Goal: Information Seeking & Learning: Learn about a topic

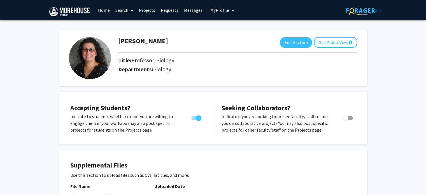
click at [127, 9] on link "Search" at bounding box center [125, 10] width 24 height 20
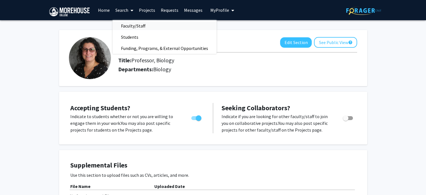
click at [129, 23] on span "Faculty/Staff" at bounding box center [133, 25] width 41 height 11
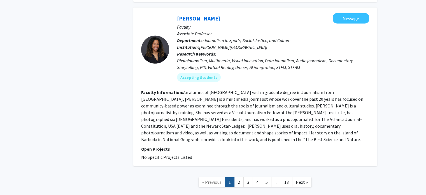
scroll to position [1419, 0]
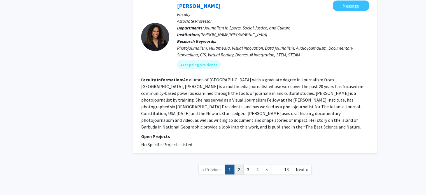
click at [240, 164] on link "2" at bounding box center [239, 169] width 10 height 10
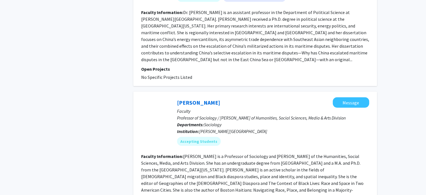
scroll to position [1321, 0]
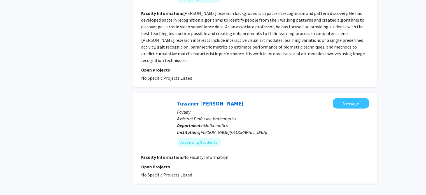
scroll to position [1234, 0]
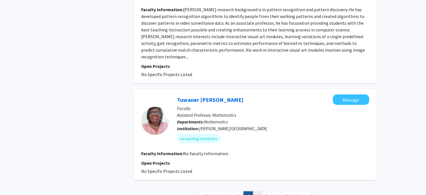
click at [257, 191] on link "4" at bounding box center [258, 196] width 10 height 10
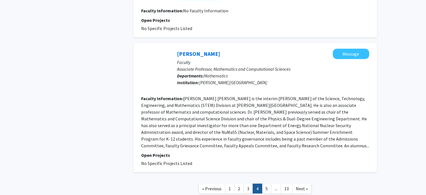
scroll to position [936, 0]
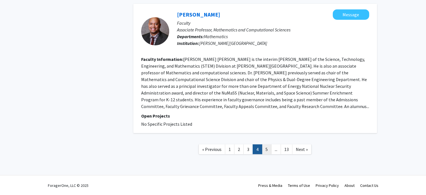
click at [269, 150] on link "5" at bounding box center [267, 149] width 10 height 10
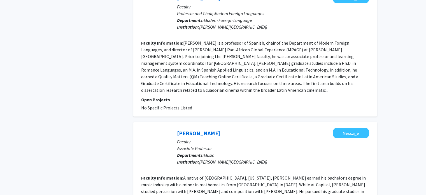
scroll to position [1171, 0]
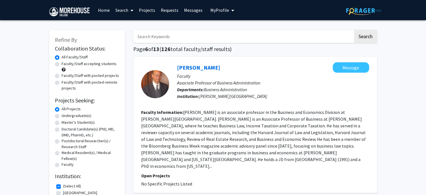
click at [131, 9] on icon at bounding box center [132, 10] width 3 height 4
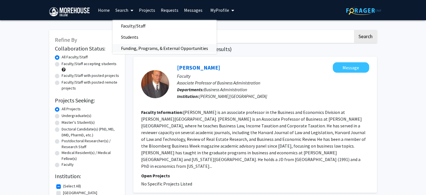
click at [129, 47] on span "Funding, Programs, & External Opportunities" at bounding box center [165, 48] width 104 height 11
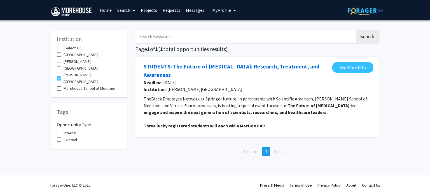
click at [106, 7] on link "Home" at bounding box center [105, 10] width 17 height 20
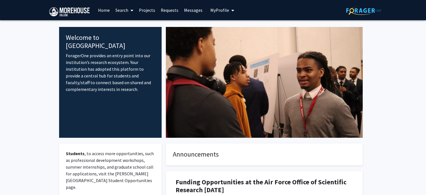
click at [104, 11] on link "Home" at bounding box center [103, 10] width 17 height 20
click at [148, 12] on link "Projects" at bounding box center [147, 10] width 22 height 20
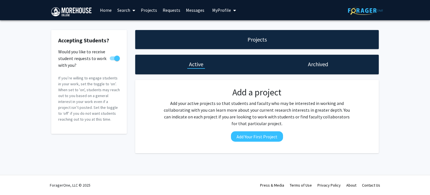
click at [173, 8] on link "Requests" at bounding box center [171, 10] width 23 height 20
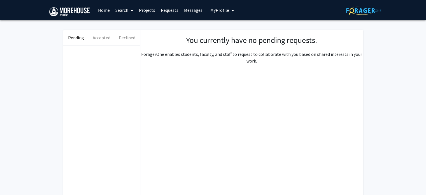
click at [188, 9] on link "Messages" at bounding box center [193, 10] width 24 height 20
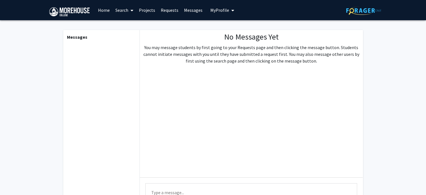
click at [222, 11] on span "My Profile" at bounding box center [219, 10] width 19 height 6
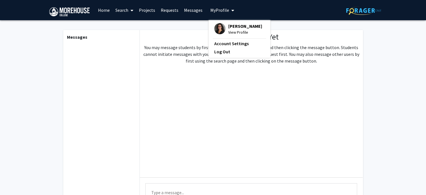
click at [222, 11] on span "My Profile" at bounding box center [219, 10] width 19 height 6
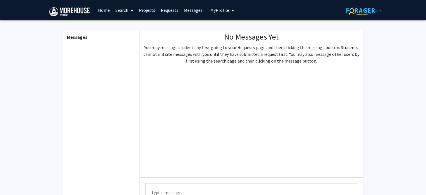
click at [104, 9] on link "Home" at bounding box center [103, 10] width 17 height 20
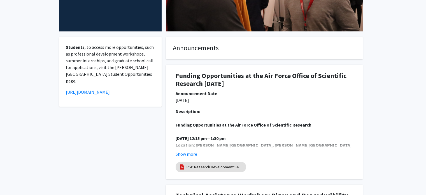
scroll to position [106, 0]
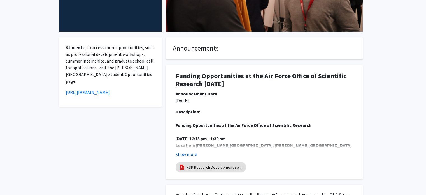
click at [194, 152] on button "Show more" at bounding box center [187, 154] width 22 height 7
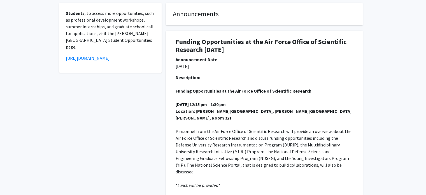
scroll to position [199, 0]
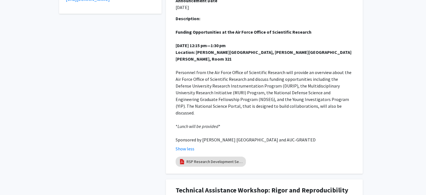
drag, startPoint x: 194, startPoint y: 152, endPoint x: 129, endPoint y: 111, distance: 76.8
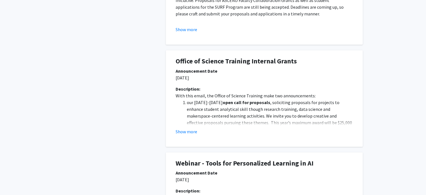
scroll to position [532, 0]
click at [187, 128] on button "Show more" at bounding box center [187, 131] width 22 height 7
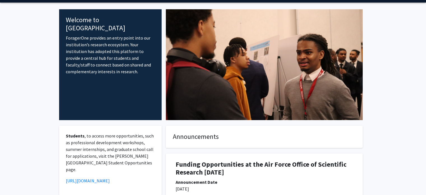
scroll to position [0, 0]
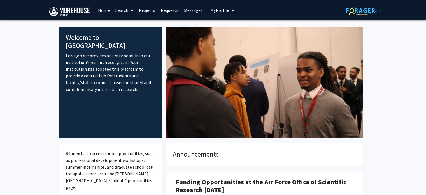
click at [103, 8] on link "Home" at bounding box center [103, 10] width 17 height 20
click at [145, 10] on link "Projects" at bounding box center [147, 10] width 22 height 20
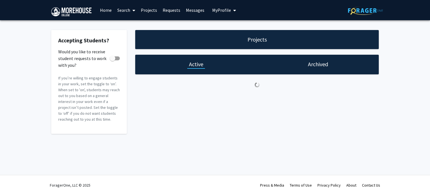
checkbox input "true"
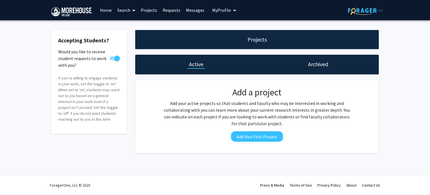
click at [131, 10] on span at bounding box center [132, 11] width 5 height 20
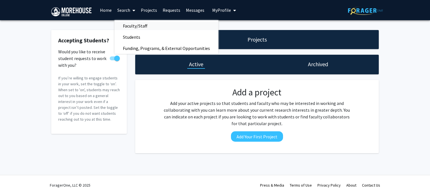
click at [136, 25] on span "Faculty/Staff" at bounding box center [135, 25] width 41 height 11
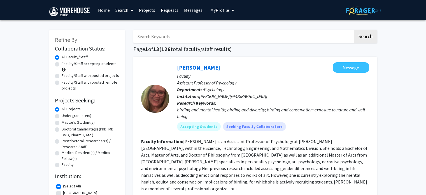
click at [131, 10] on icon at bounding box center [132, 10] width 3 height 4
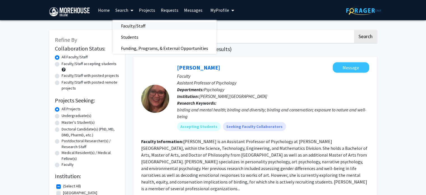
click at [136, 25] on span "Faculty/Staff" at bounding box center [133, 25] width 41 height 11
checkbox input "false"
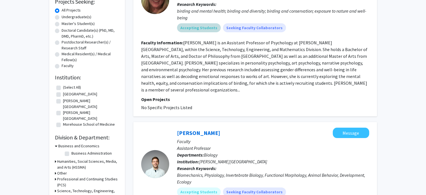
scroll to position [99, 0]
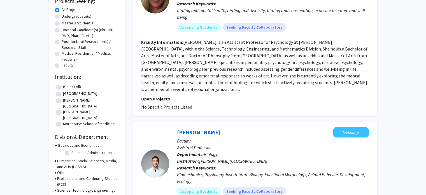
click at [63, 87] on label "(Select All)" at bounding box center [72, 87] width 18 height 6
click at [63, 87] on input "(Select All)" at bounding box center [65, 86] width 4 height 4
checkbox input "true"
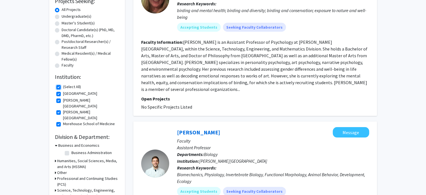
checkbox input "true"
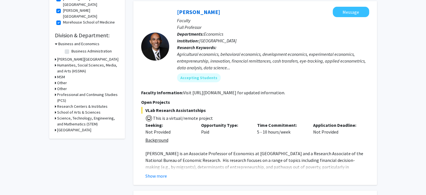
scroll to position [200, 0]
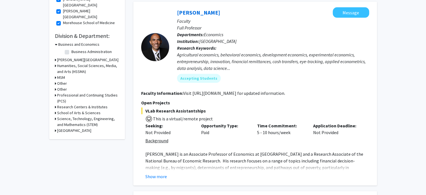
click at [56, 116] on div "Science, Technology, Engineering, and Mathematics (STEM)" at bounding box center [87, 122] width 64 height 12
click at [57, 116] on div "Science, Technology, Engineering, and Mathematics (STEM)" at bounding box center [87, 122] width 64 height 12
click at [66, 116] on h3 "Science, Technology, Engineering, and Mathematics (STEM)" at bounding box center [88, 122] width 62 height 12
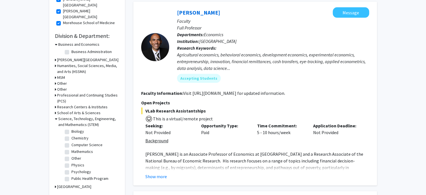
scroll to position [0, 0]
click at [71, 136] on label "Biology" at bounding box center [77, 139] width 13 height 6
click at [71, 136] on input "Biology" at bounding box center [73, 138] width 4 height 4
checkbox input "true"
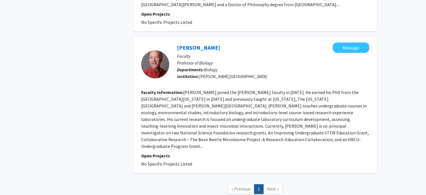
scroll to position [855, 0]
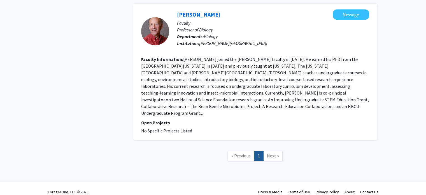
click at [275, 153] on span "Next »" at bounding box center [273, 156] width 12 height 6
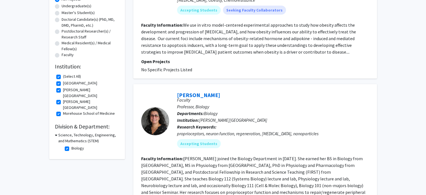
scroll to position [121, 0]
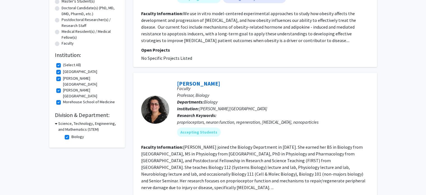
click at [66, 120] on h3 "Science, Technology, Engineering, and Mathematics (STEM)" at bounding box center [88, 126] width 61 height 12
click at [66, 120] on h3 "Science, Technology, Engineering, and Mathematics (STEM)" at bounding box center [88, 126] width 62 height 12
click at [71, 134] on label "Biology" at bounding box center [77, 137] width 13 height 6
click at [71, 134] on input "Biology" at bounding box center [73, 136] width 4 height 4
checkbox input "false"
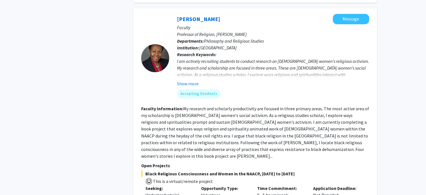
scroll to position [936, 0]
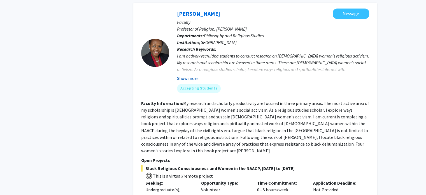
click at [188, 75] on button "Show more" at bounding box center [188, 78] width 22 height 7
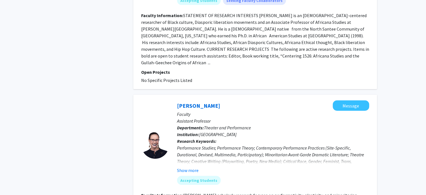
scroll to position [1351, 0]
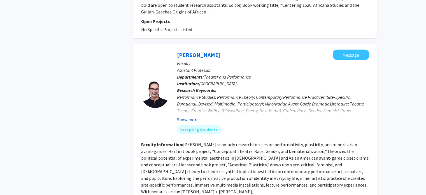
click at [183, 116] on button "Show more" at bounding box center [188, 119] width 22 height 7
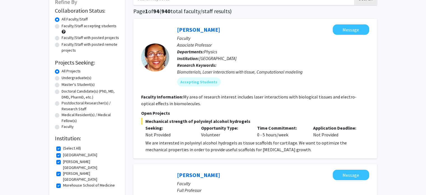
scroll to position [0, 0]
